Goal: Find specific page/section: Find specific page/section

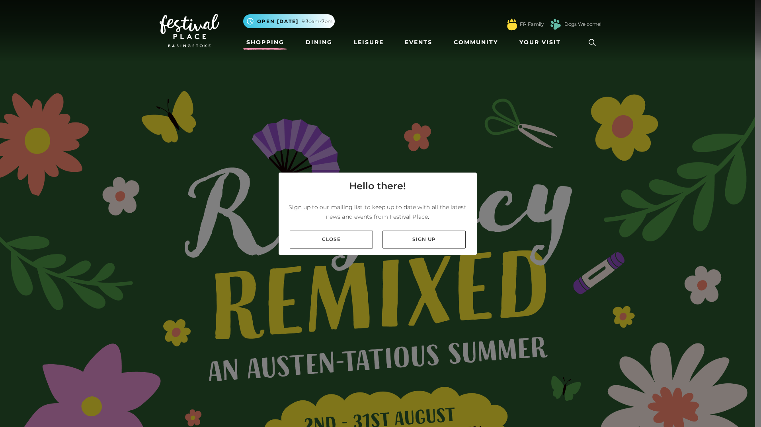
click at [253, 42] on link "Shopping" at bounding box center [265, 42] width 44 height 15
click at [252, 44] on link "Shopping" at bounding box center [265, 42] width 44 height 15
click at [251, 45] on link "Shopping" at bounding box center [265, 42] width 44 height 15
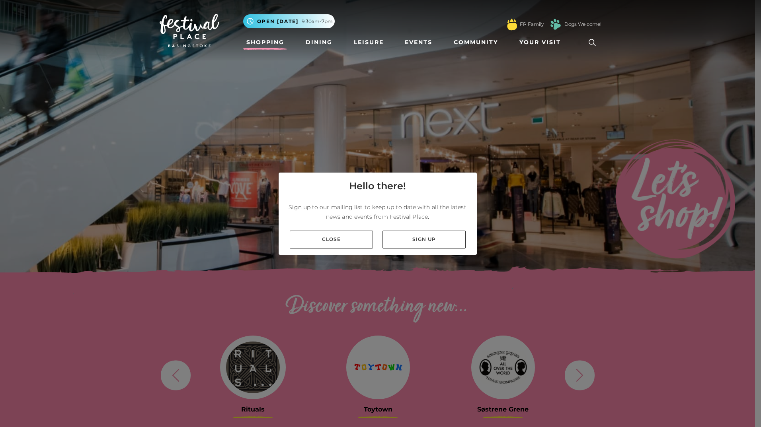
click at [267, 44] on link "Shopping" at bounding box center [265, 42] width 44 height 15
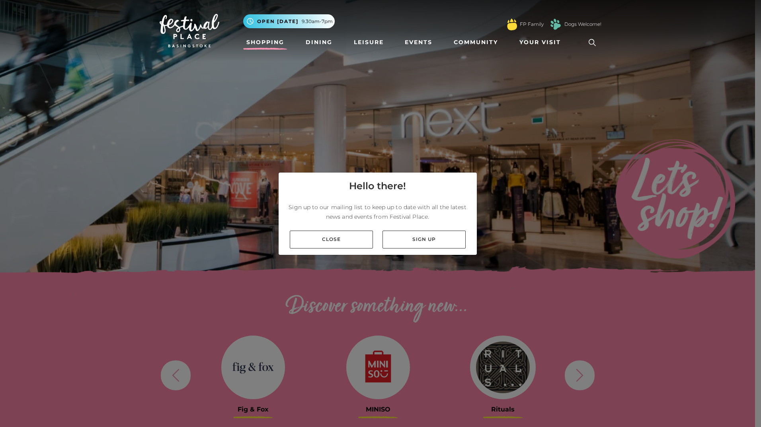
click at [267, 45] on link "Shopping" at bounding box center [265, 42] width 44 height 15
click at [314, 238] on link "Close" at bounding box center [331, 240] width 83 height 18
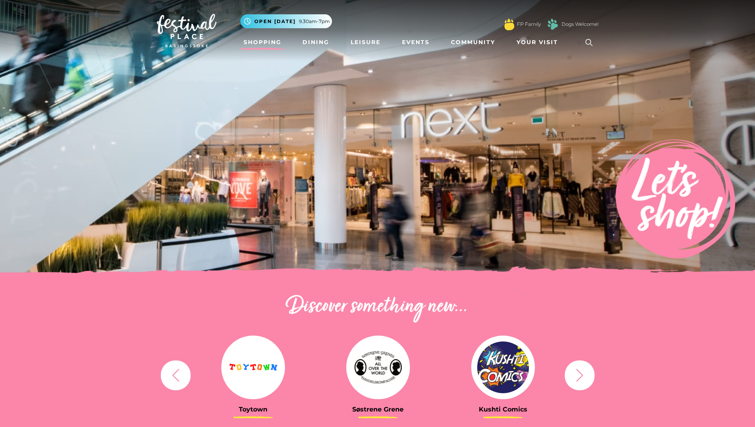
click at [264, 43] on link "Shopping" at bounding box center [262, 42] width 44 height 15
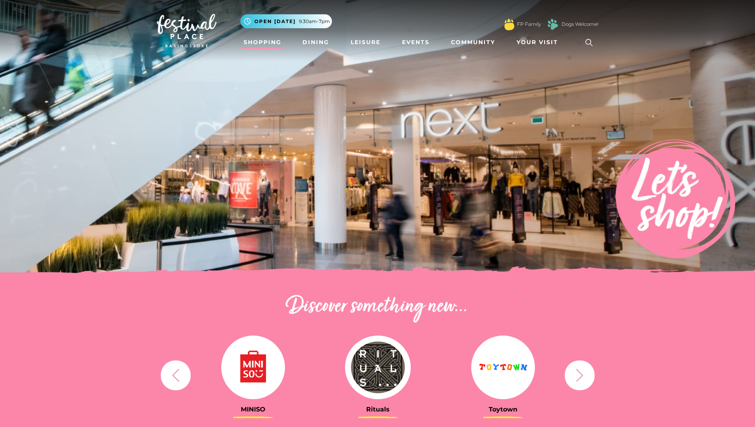
click at [586, 380] on icon "button" at bounding box center [579, 375] width 15 height 15
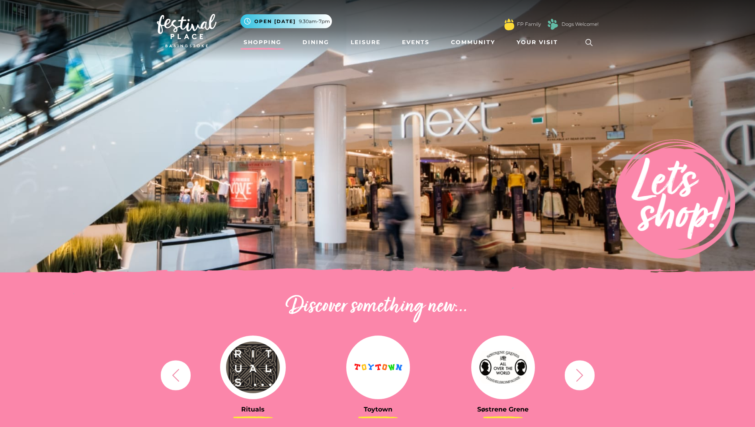
click at [583, 379] on icon "button" at bounding box center [579, 375] width 15 height 15
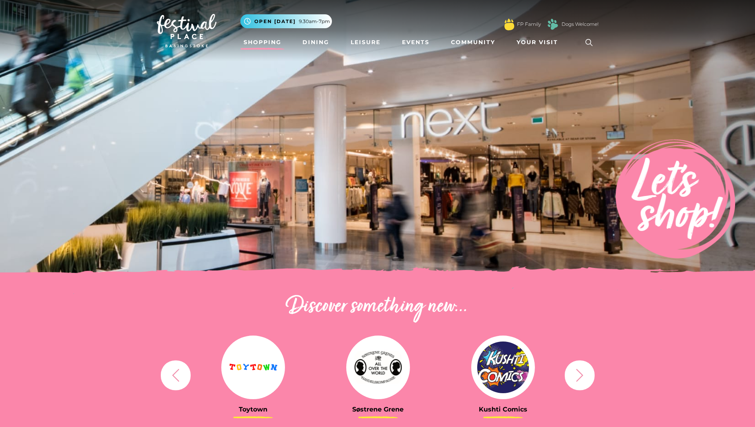
click at [583, 379] on icon "button" at bounding box center [579, 375] width 15 height 15
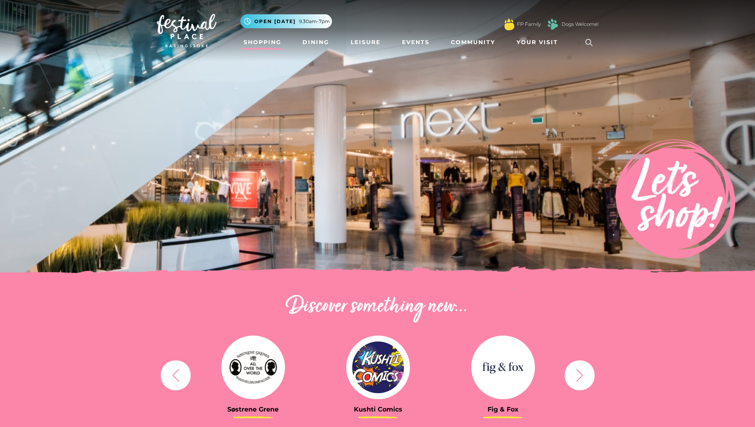
click at [583, 379] on icon "button" at bounding box center [579, 375] width 15 height 15
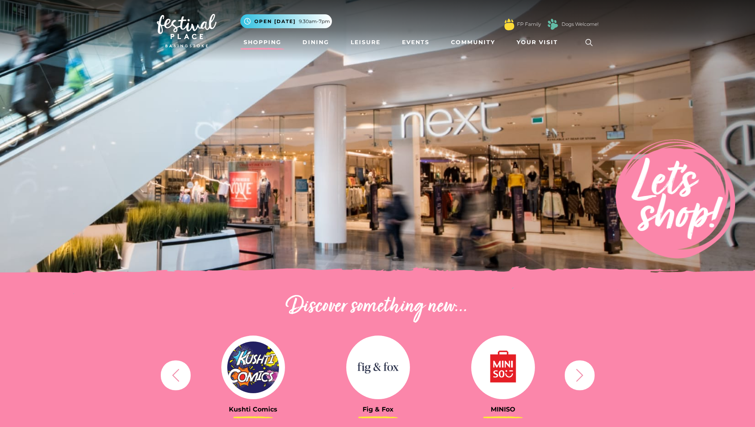
click at [583, 379] on icon "button" at bounding box center [579, 375] width 15 height 15
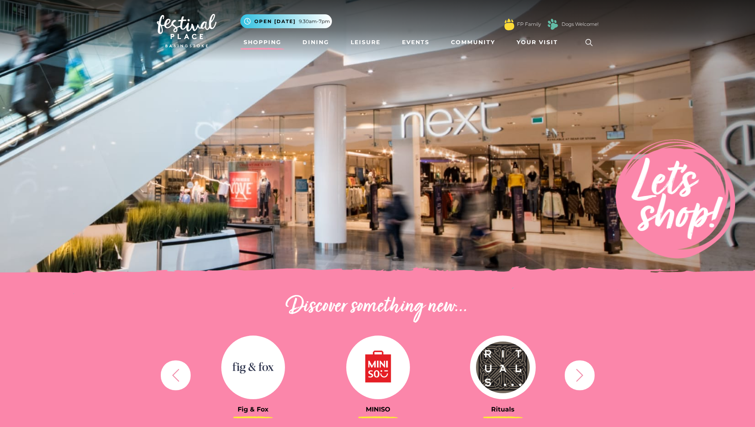
click at [583, 379] on icon "button" at bounding box center [579, 375] width 15 height 15
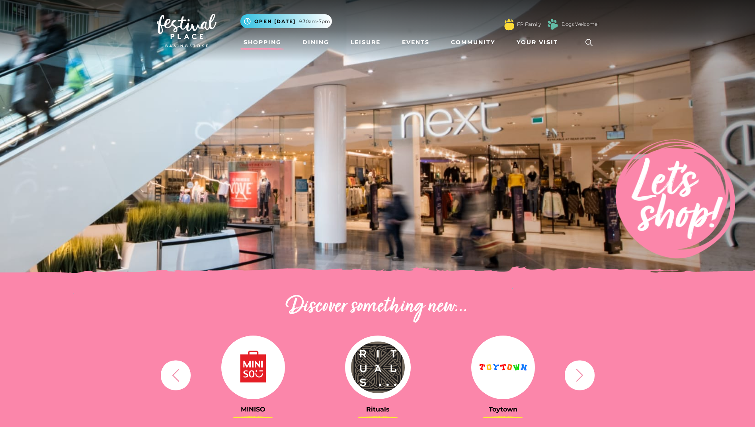
click at [583, 379] on icon "button" at bounding box center [579, 375] width 15 height 15
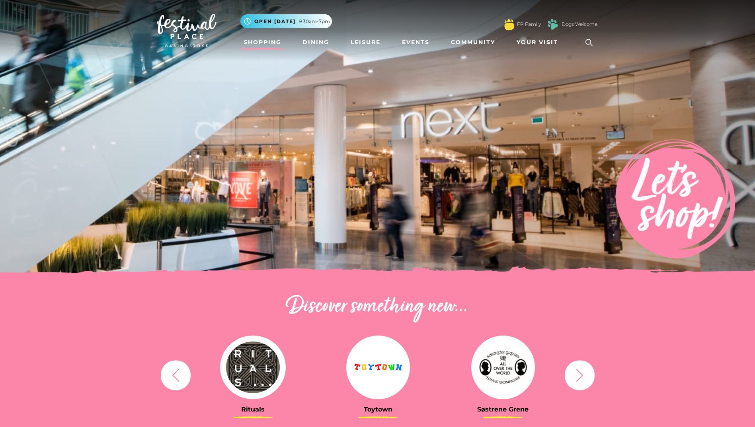
click at [582, 379] on icon "button" at bounding box center [579, 375] width 15 height 15
click at [527, 41] on span "Your Visit" at bounding box center [536, 42] width 41 height 8
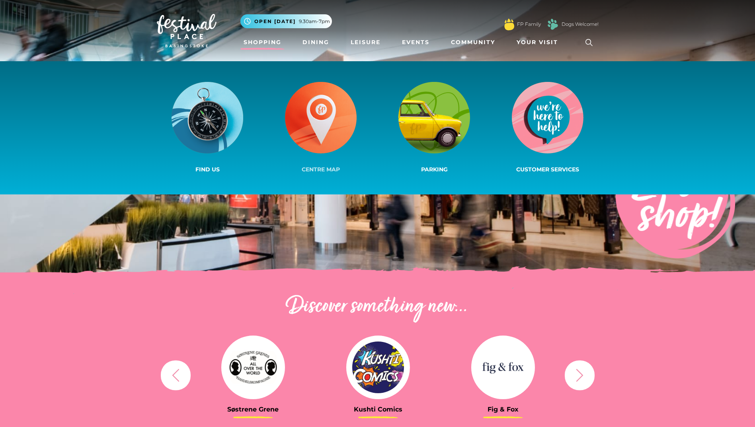
click at [325, 125] on img at bounding box center [321, 118] width 72 height 72
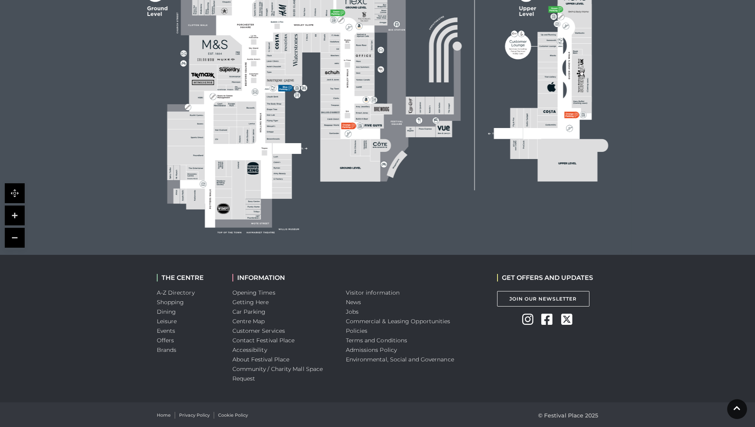
scroll to position [303, 0]
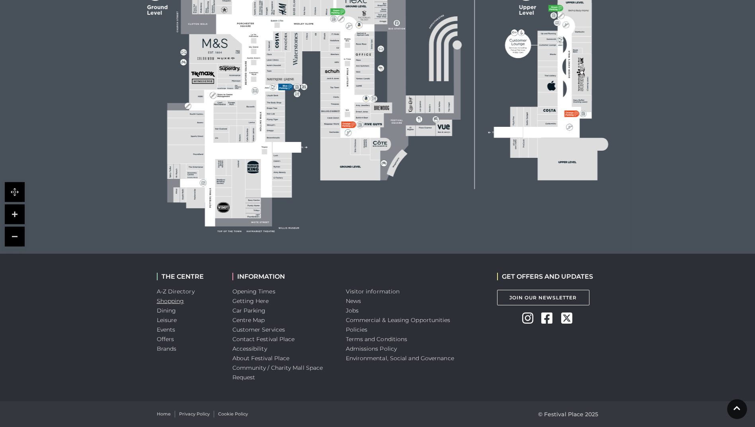
click at [178, 303] on link "Shopping" at bounding box center [170, 301] width 27 height 7
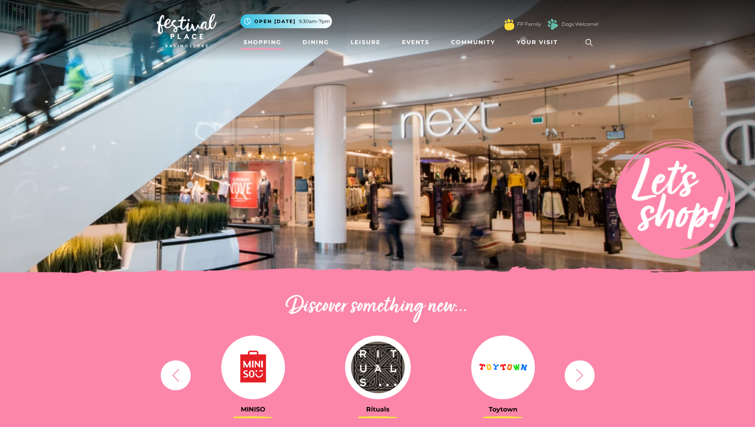
click at [256, 41] on link "Shopping" at bounding box center [262, 42] width 44 height 15
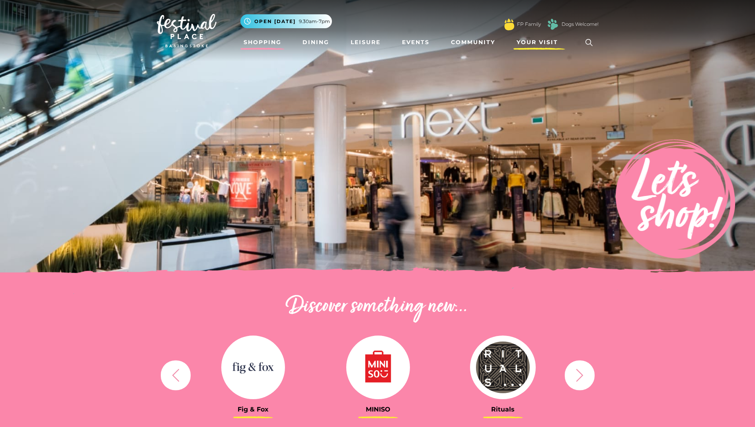
click at [529, 41] on span "Your Visit" at bounding box center [536, 42] width 41 height 8
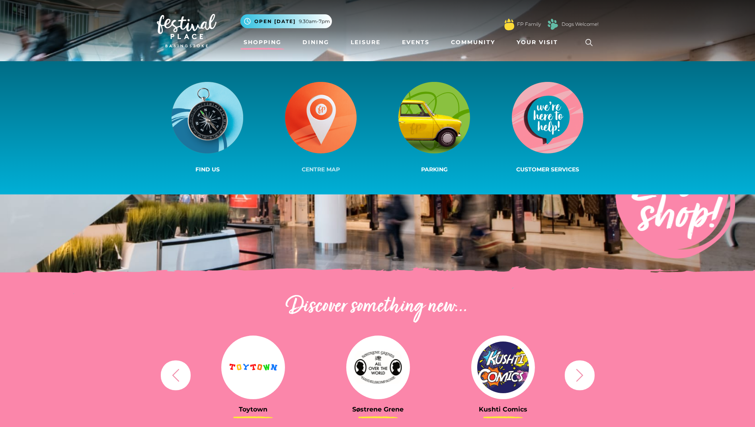
click at [309, 127] on img at bounding box center [321, 118] width 72 height 72
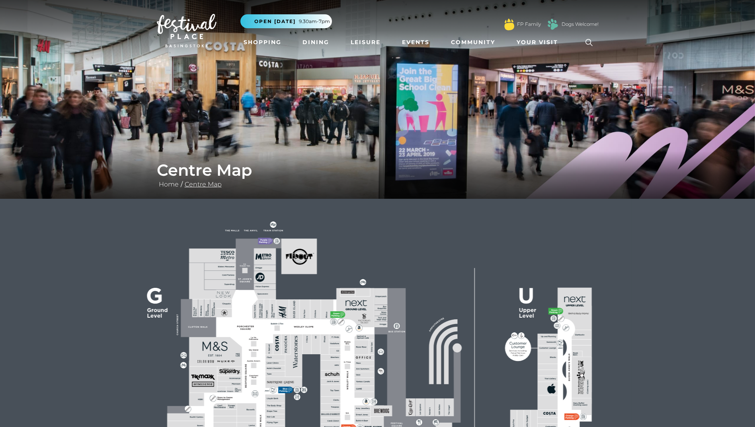
click at [202, 185] on link "Centre Map" at bounding box center [203, 185] width 41 height 8
click at [171, 185] on link "Home" at bounding box center [169, 185] width 24 height 8
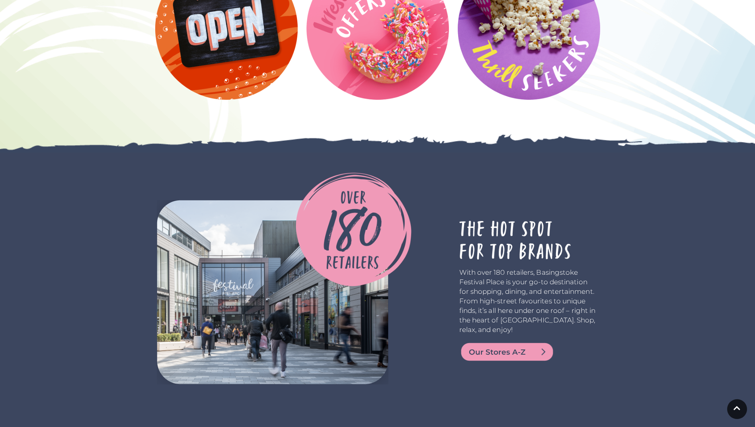
scroll to position [1791, 0]
click at [546, 354] on span "Our Stores A-Z" at bounding box center [517, 352] width 96 height 11
click at [513, 348] on span "Our Stores A-Z" at bounding box center [517, 352] width 96 height 11
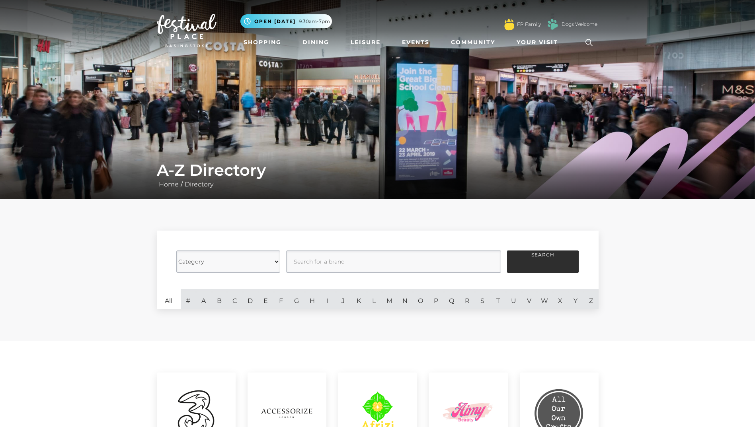
click at [277, 264] on select "Category Cafes Restaurants Fashion Services Technology Homeware Gifts, Statione…" at bounding box center [228, 262] width 104 height 22
click at [176, 251] on select "Category Cafes Restaurants Fashion Services Technology Homeware Gifts, Statione…" at bounding box center [228, 262] width 104 height 22
click at [220, 303] on link "B" at bounding box center [219, 299] width 16 height 20
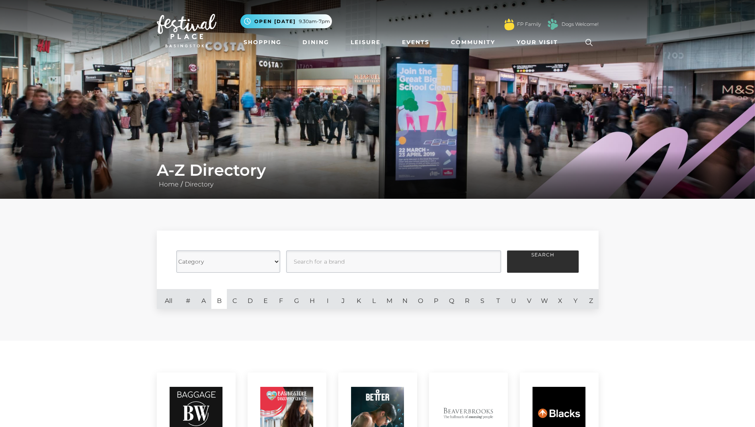
click at [234, 258] on select "Category Cafes Restaurants Fashion Services Technology Homeware Gifts, Statione…" at bounding box center [228, 262] width 104 height 22
click at [362, 265] on input "text" at bounding box center [393, 262] width 215 height 22
type input "Bargain shops"
click at [507, 251] on button "Search" at bounding box center [543, 262] width 72 height 22
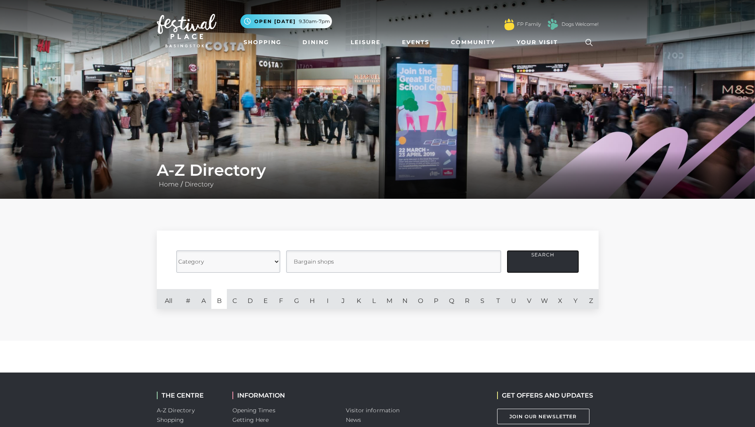
click at [533, 262] on button "Search" at bounding box center [543, 262] width 72 height 22
click at [525, 266] on button "Search" at bounding box center [543, 262] width 72 height 22
